Goal: Feedback & Contribution: Contribute content

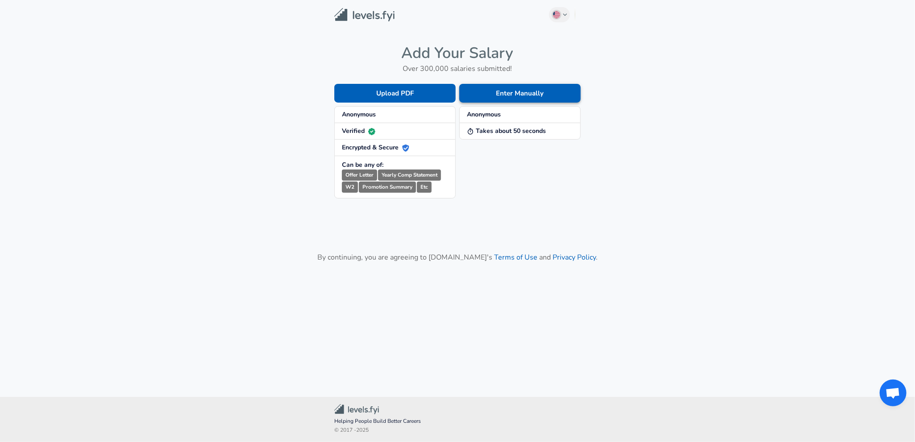
click at [524, 92] on button "Enter Manually" at bounding box center [519, 93] width 121 height 19
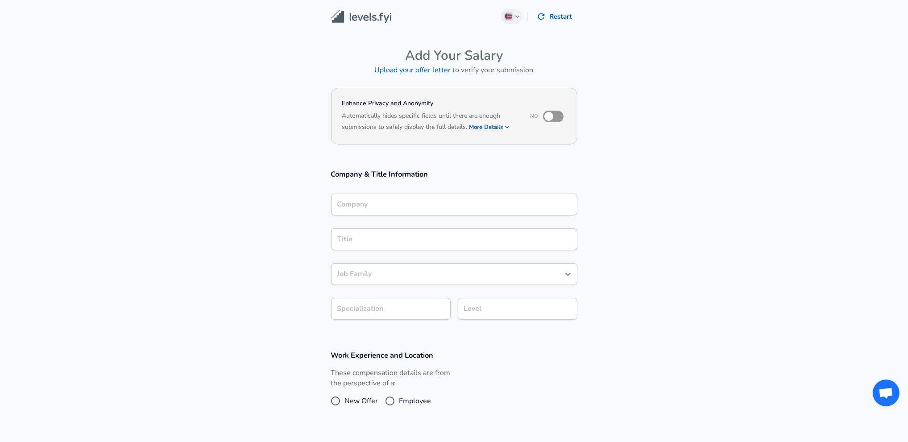
scroll to position [9, 0]
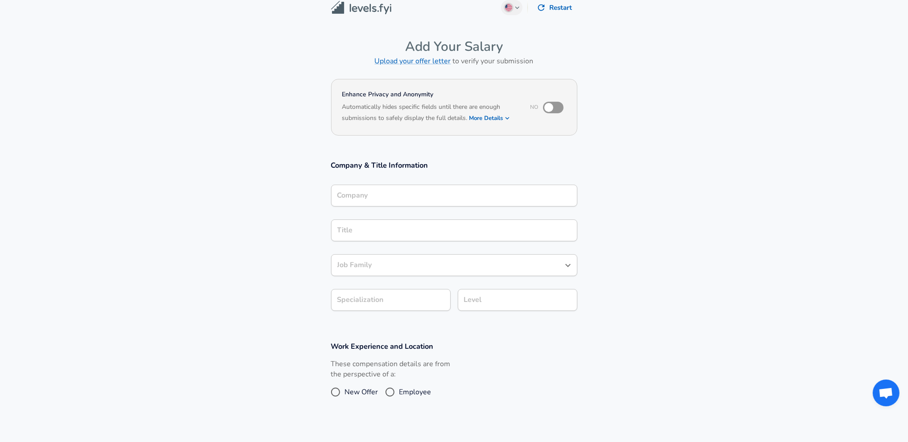
click at [420, 198] on input "Company" at bounding box center [454, 196] width 238 height 14
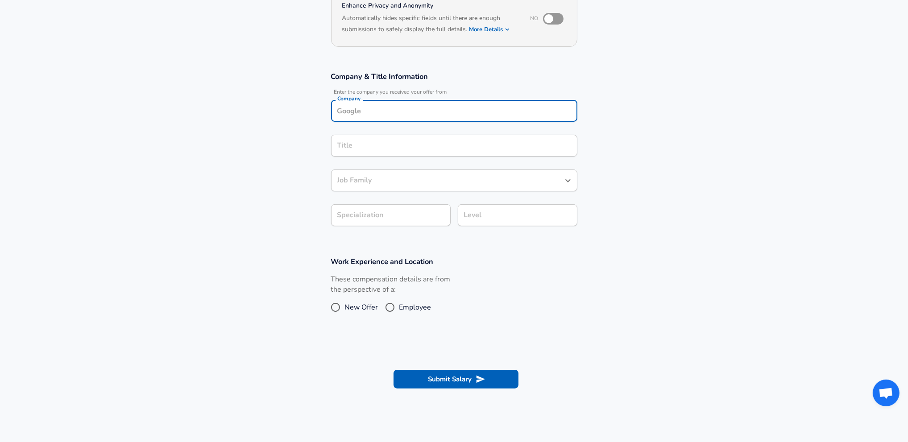
scroll to position [98, 0]
type input "c"
drag, startPoint x: 371, startPoint y: 128, endPoint x: 371, endPoint y: 134, distance: 6.2
click at [370, 129] on strong "Capital" at bounding box center [362, 131] width 24 height 9
type input "Capital One"
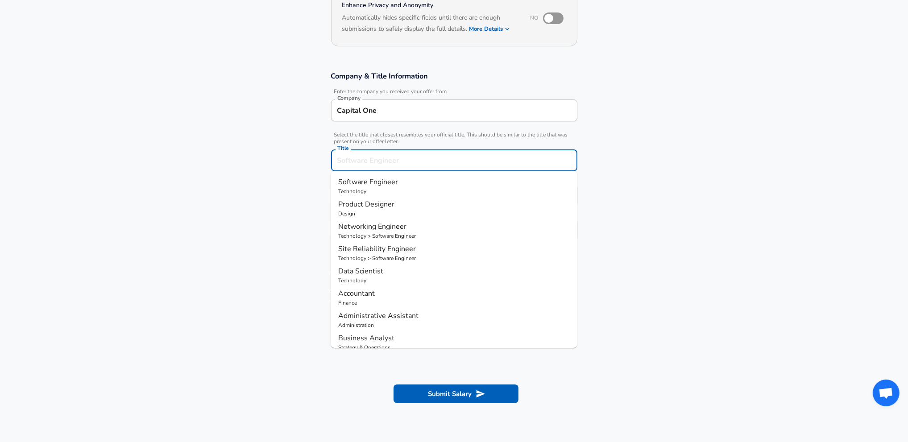
scroll to position [116, 0]
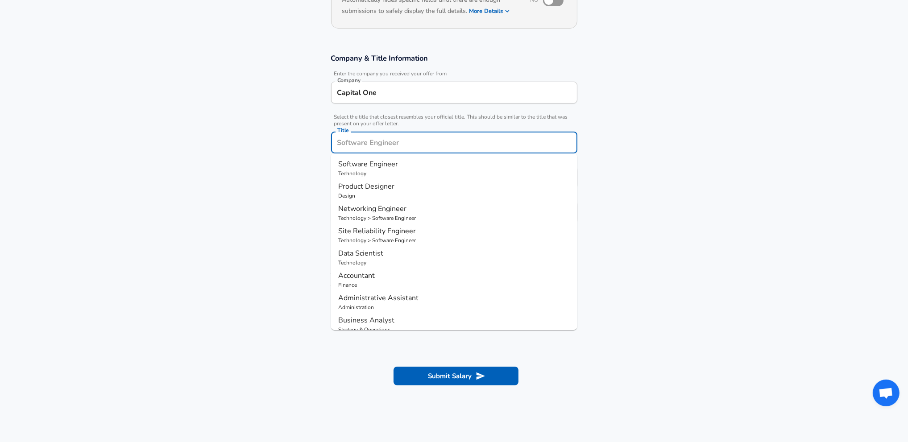
click at [381, 144] on input "Title" at bounding box center [454, 143] width 238 height 14
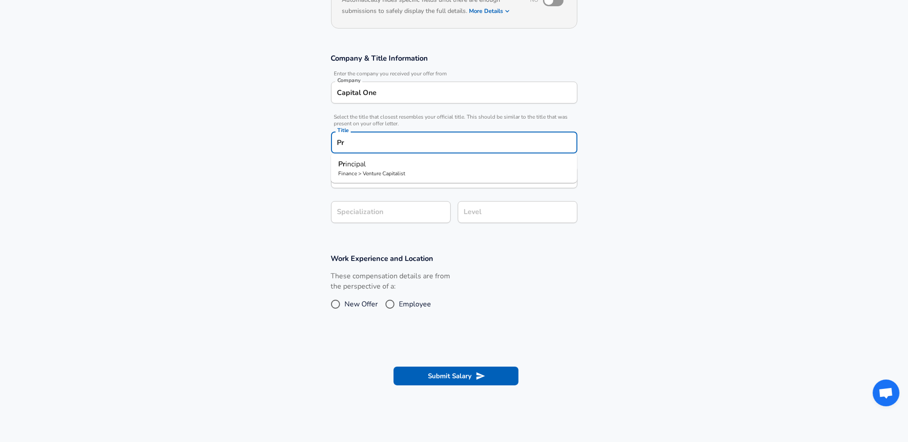
type input "P"
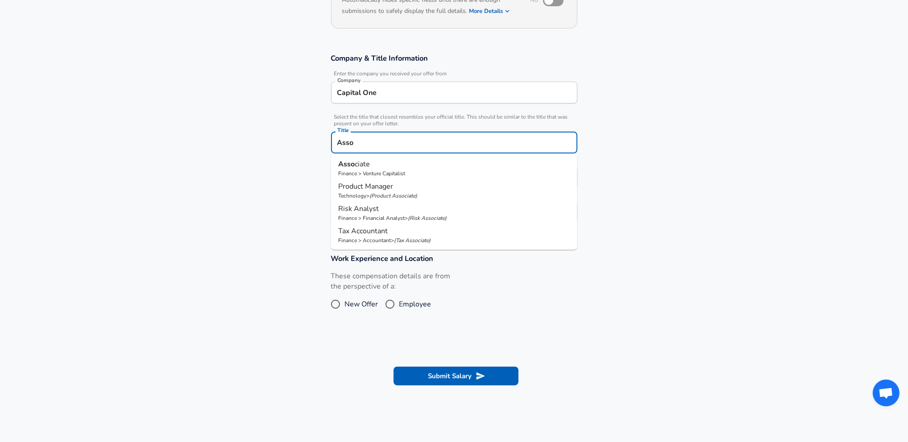
type input "Asso"
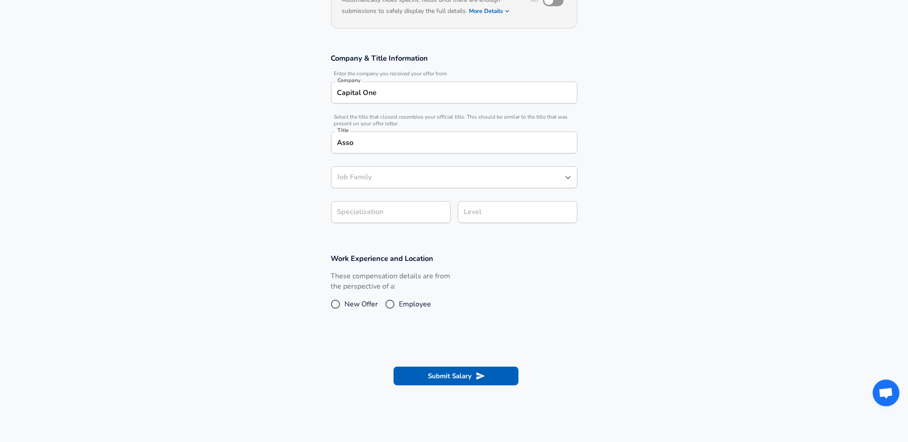
drag, startPoint x: 296, startPoint y: 167, endPoint x: 328, endPoint y: 138, distance: 43.6
click at [296, 167] on section "Company & Title Information Enter the company you received your offer from Comp…" at bounding box center [454, 143] width 908 height 200
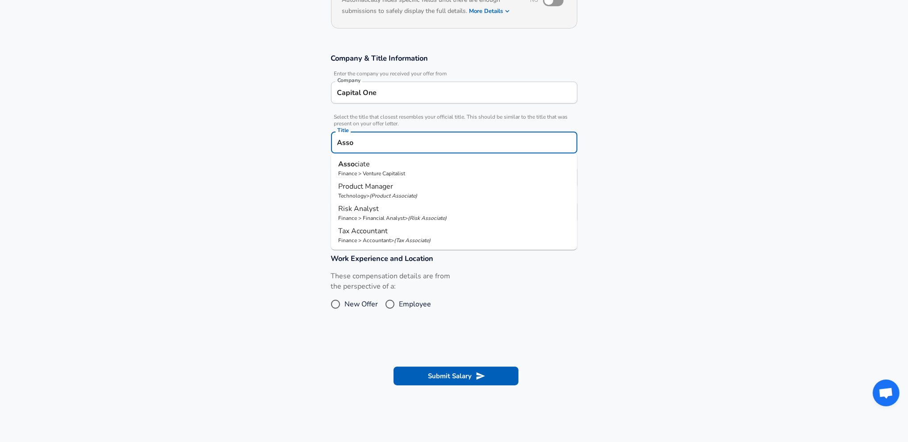
drag, startPoint x: 357, startPoint y: 138, endPoint x: 311, endPoint y: 134, distance: 46.2
click at [311, 134] on section "Company & Title Information Enter the company you received your offer from Comp…" at bounding box center [454, 143] width 908 height 200
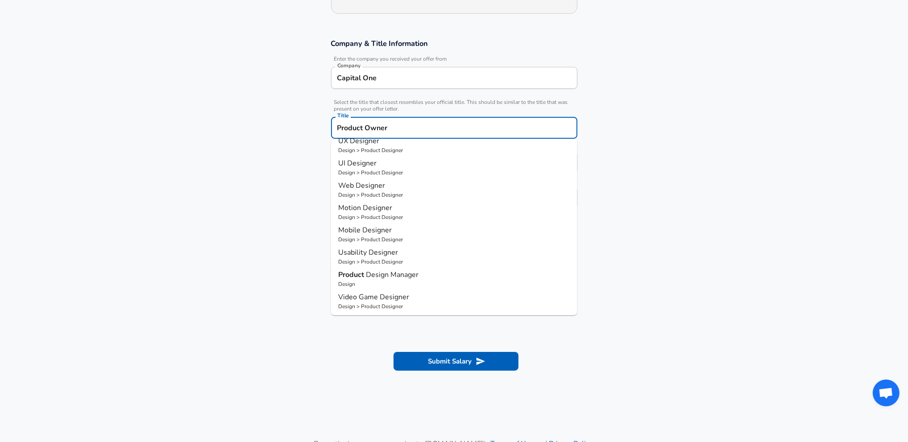
scroll to position [161, 0]
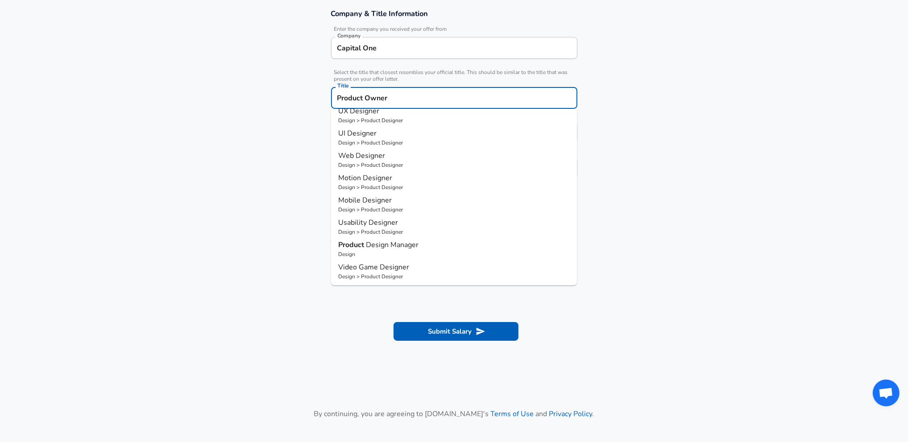
type input "Product Owner"
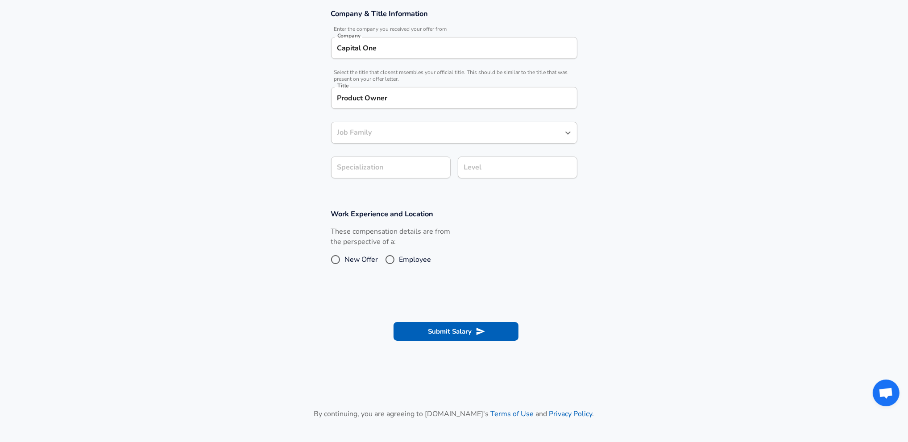
click at [284, 258] on section "Work Experience and Location These compensation details are from the perspectiv…" at bounding box center [454, 243] width 908 height 89
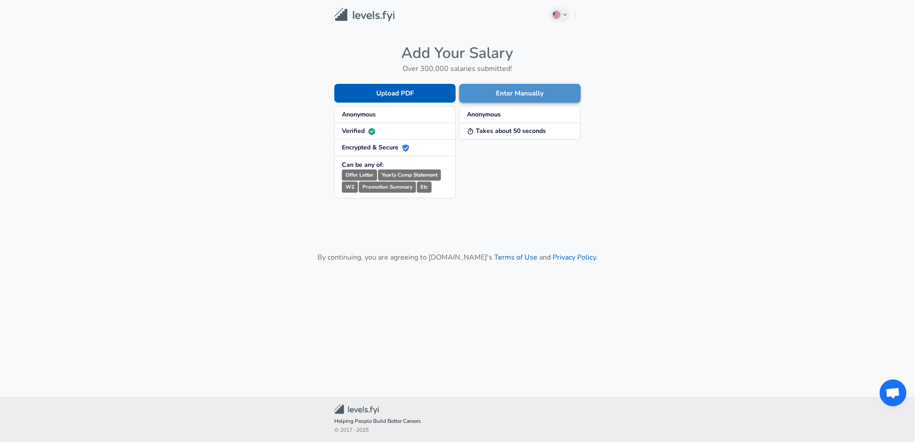
click at [498, 97] on button "Enter Manually" at bounding box center [519, 93] width 121 height 19
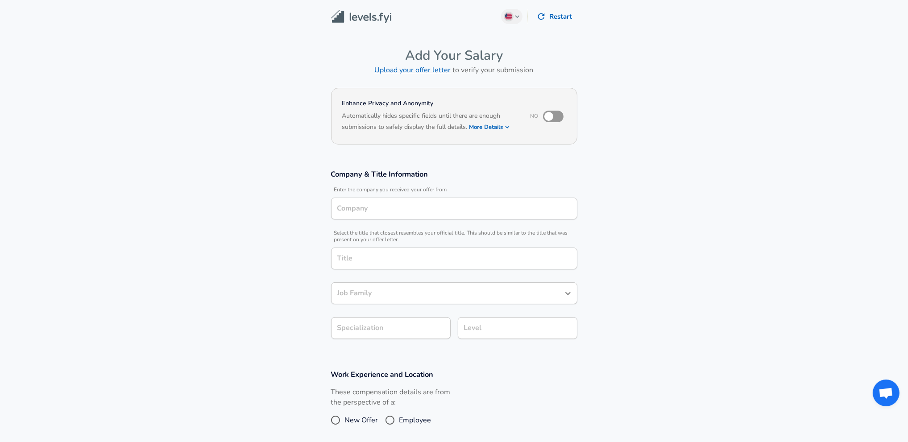
type input "Capital One"
click at [551, 114] on input "checkbox" at bounding box center [549, 116] width 51 height 17
checkbox input "true"
click at [417, 250] on div "Title" at bounding box center [454, 259] width 246 height 22
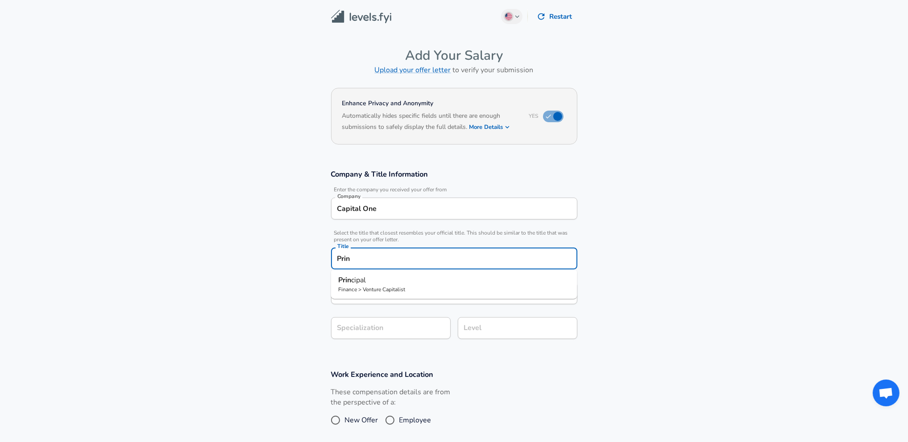
click at [390, 282] on p "Prin cipal" at bounding box center [454, 280] width 232 height 11
type input "Principal"
type input "Venture Capitalist"
click at [392, 287] on div "Venture Capitalist Job Family" at bounding box center [454, 294] width 246 height 22
type input "Principal"
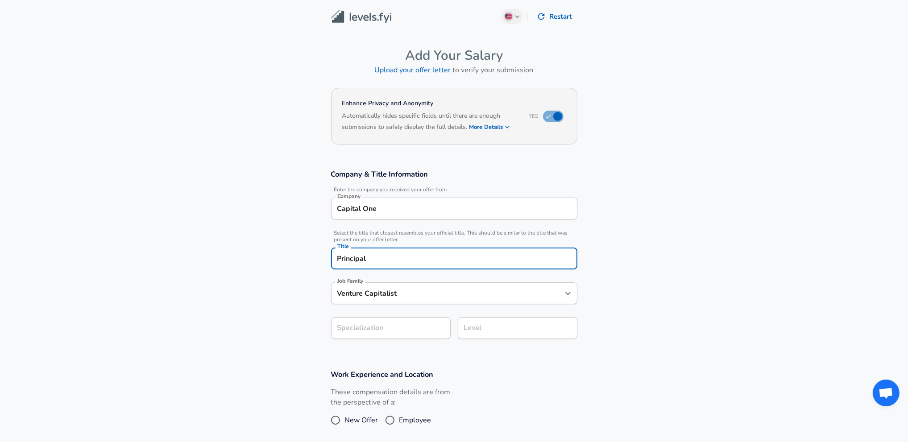
scroll to position [18, 0]
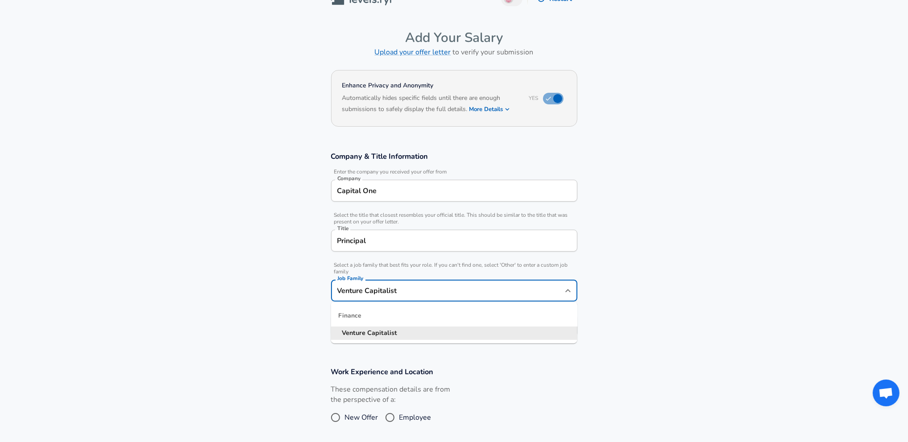
click at [572, 296] on div at bounding box center [568, 291] width 12 height 12
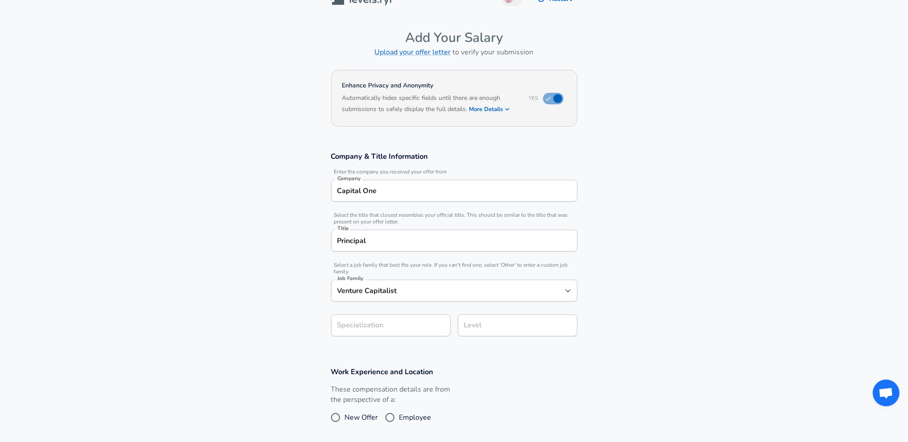
click at [650, 285] on section "Company & Title Information Enter the company you received your offer from Comp…" at bounding box center [454, 249] width 908 height 216
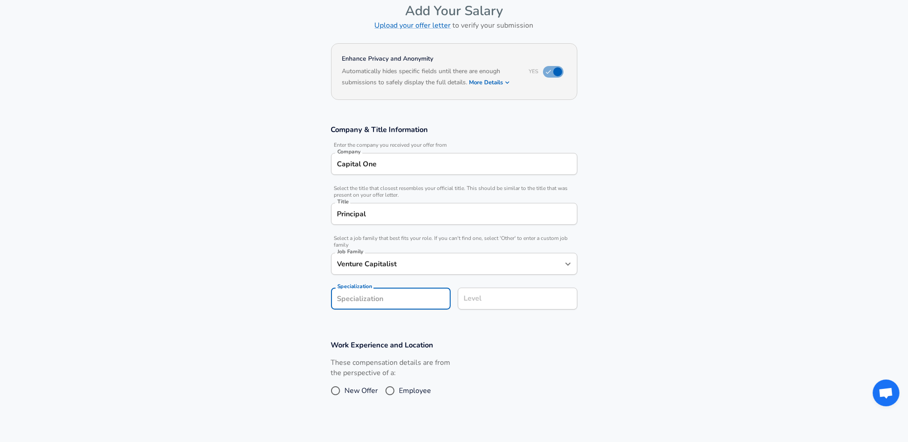
click at [403, 325] on section "Company & Title Information Enter the company you received your offer from Comp…" at bounding box center [454, 222] width 908 height 216
click at [438, 295] on input "Specialization" at bounding box center [391, 299] width 120 height 22
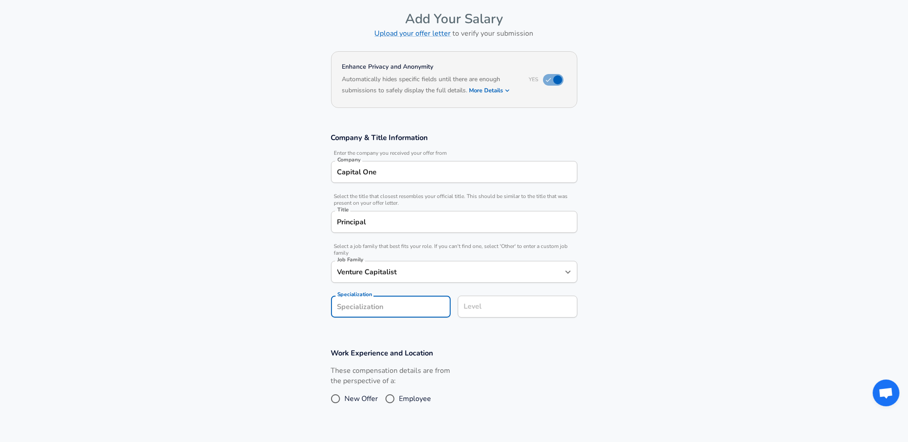
scroll to position [0, 0]
